Goal: Information Seeking & Learning: Learn about a topic

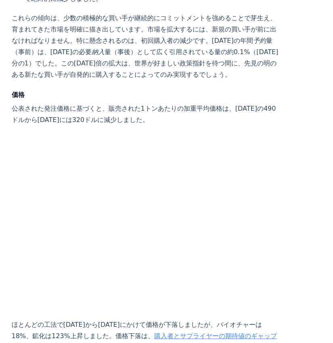
scroll to position [3296, 0]
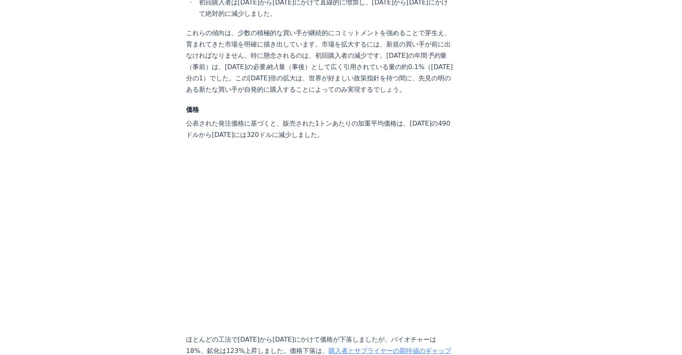
drag, startPoint x: 272, startPoint y: 115, endPoint x: 149, endPoint y: 196, distance: 146.5
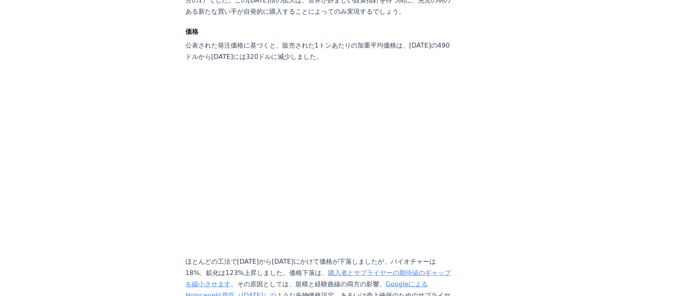
scroll to position [3117, 0]
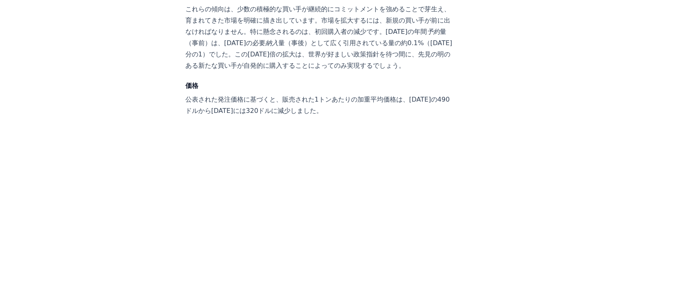
click at [333, 96] on font "公表された発注価格に基づくと、販売された1トンあたりの加重平均価格は、[DATE]の490ドルから[DATE]には320ドルに減少しました。" at bounding box center [317, 105] width 264 height 19
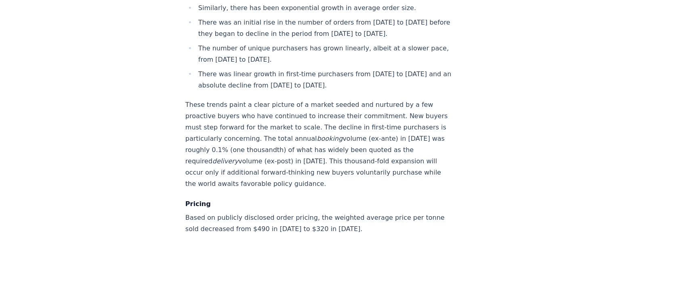
scroll to position [3451, 0]
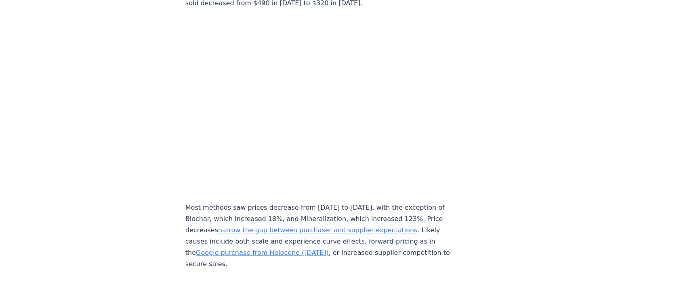
click at [209, 206] on p "Most methods saw prices decrease from [DATE] to [DATE], with the exception of B…" at bounding box center [318, 237] width 267 height 68
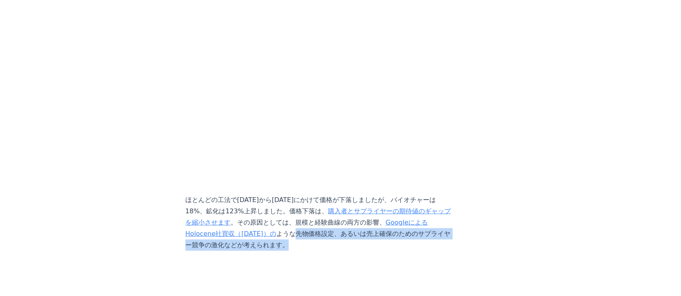
drag, startPoint x: 249, startPoint y: 228, endPoint x: 274, endPoint y: 235, distance: 26.6
click at [274, 235] on p "ほとんどの工法で[DATE]から[DATE]にかけて価格が下落しましたが、バイオチャーは18%、鉱化は123%上昇しました。価格下落は、 購入者とサプライヤー…" at bounding box center [318, 223] width 267 height 57
click at [322, 230] on font "ような先物価格設定、あるいは売上確保のためのサプライヤー競争の激化などが考えられます。" at bounding box center [317, 239] width 265 height 19
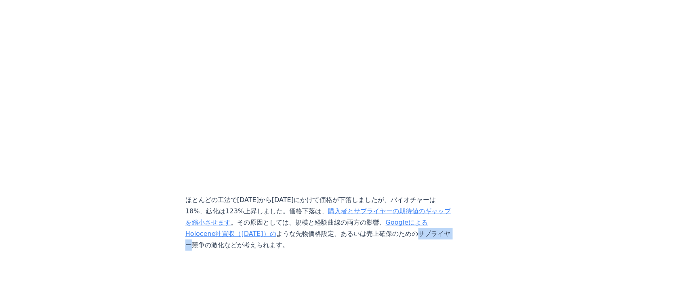
drag, startPoint x: 360, startPoint y: 230, endPoint x: 388, endPoint y: 231, distance: 27.5
click at [333, 231] on font "ような先物価格設定、あるいは売上確保のためのサプライヤー競争の激化などが考えられます。" at bounding box center [317, 239] width 265 height 19
drag, startPoint x: 361, startPoint y: 228, endPoint x: 378, endPoint y: 239, distance: 20.6
click at [333, 239] on p "ほとんどの工法で[DATE]から[DATE]にかけて価格が下落しましたが、バイオチャーは18%、鉱化は123%上昇しました。価格下落は、 購入者とサプライヤー…" at bounding box center [318, 223] width 267 height 57
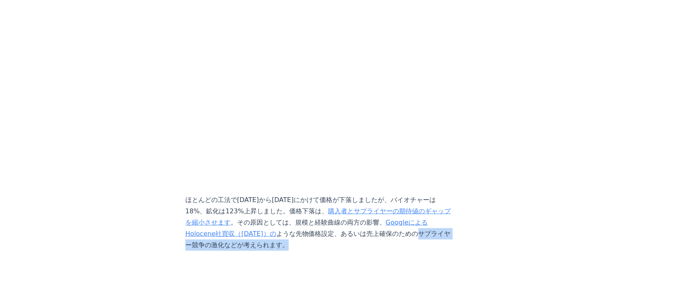
click at [333, 233] on p "ほとんどの工法で[DATE]から[DATE]にかけて価格が下落しましたが、バイオチャーは18%、鉱化は123%上昇しました。価格下落は、 購入者とサプライヤー…" at bounding box center [318, 223] width 267 height 57
drag, startPoint x: 362, startPoint y: 228, endPoint x: 366, endPoint y: 241, distance: 12.9
click at [333, 241] on p "ほとんどの工法で[DATE]から[DATE]にかけて価格が下落しましたが、バイオチャーは18%、鉱化は123%上昇しました。価格下落は、 購入者とサプライヤー…" at bounding box center [318, 223] width 267 height 57
click at [333, 231] on font "ような先物価格設定、あるいは売上確保のためのサプライヤー競争の激化などが考えられます。" at bounding box center [317, 239] width 265 height 19
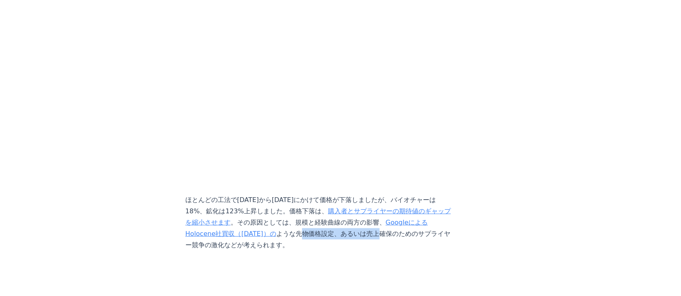
drag, startPoint x: 254, startPoint y: 228, endPoint x: 326, endPoint y: 229, distance: 71.9
click at [326, 230] on font "ような先物価格設定、あるいは売上確保のためのサプライヤー競争の激化などが考えられます。" at bounding box center [317, 239] width 265 height 19
click at [254, 230] on font "ような先物価格設定、あるいは売上確保のためのサプライヤー競争の激化などが考えられます。" at bounding box center [317, 239] width 265 height 19
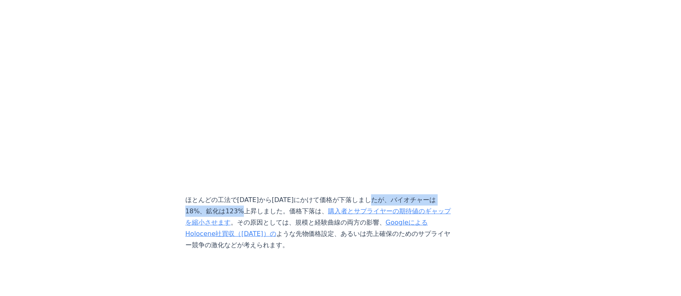
drag, startPoint x: 356, startPoint y: 191, endPoint x: 226, endPoint y: 205, distance: 131.2
click at [226, 205] on font "ほとんどの工法で[DATE]から[DATE]にかけて価格が下落しましたが、バイオチャーは18%、鉱化は123%上昇しました。価格下落は、" at bounding box center [310, 205] width 250 height 19
click at [248, 209] on font "ほとんどの工法で[DATE]から[DATE]にかけて価格が下落しましたが、バイオチャーは18%、鉱化は123%上昇しました。価格下落は、" at bounding box center [310, 205] width 250 height 19
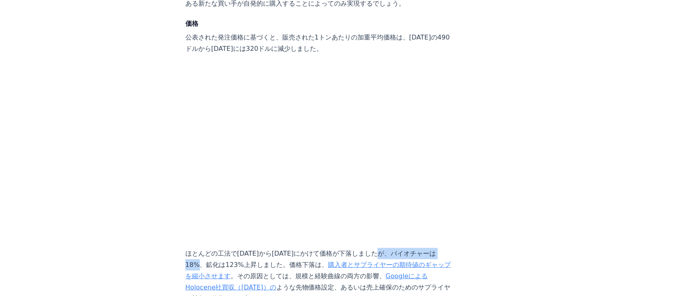
drag, startPoint x: 362, startPoint y: 249, endPoint x: 452, endPoint y: 248, distance: 90.0
